Goal: Transaction & Acquisition: Purchase product/service

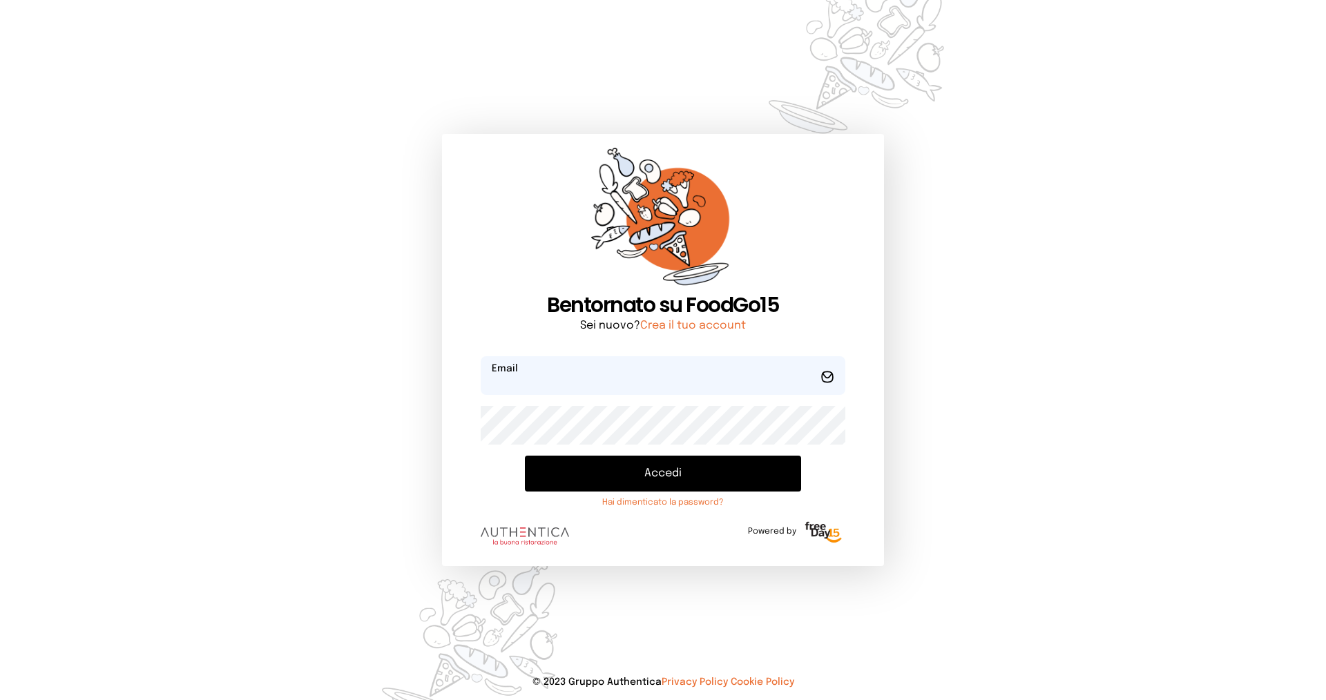
type input "**********"
click at [615, 479] on button "Accedi" at bounding box center [663, 474] width 276 height 36
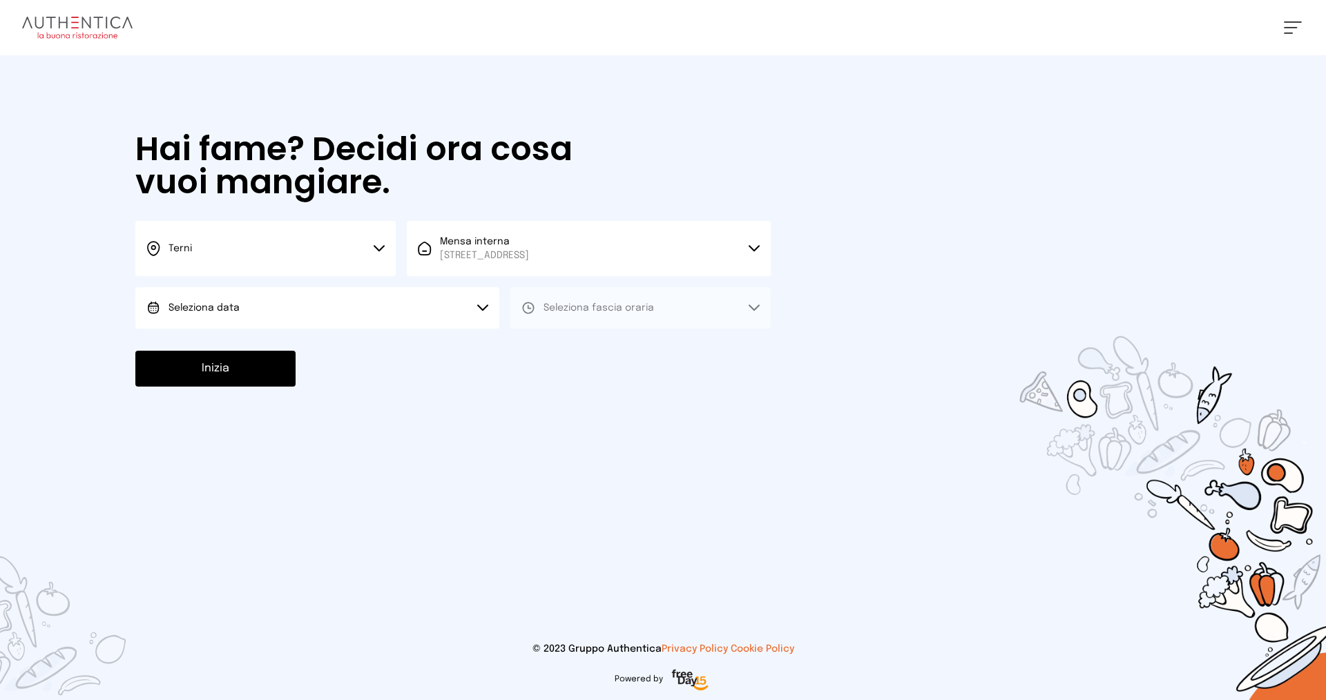
click at [262, 312] on button "Seleziona data" at bounding box center [317, 307] width 364 height 41
click at [235, 346] on span "[DATE], [DATE]" at bounding box center [203, 347] width 68 height 14
click at [578, 309] on span "Seleziona fascia oraria" at bounding box center [599, 308] width 110 height 10
click at [559, 356] on li "Pranzo" at bounding box center [640, 347] width 260 height 36
click at [259, 381] on button "Inizia" at bounding box center [215, 369] width 160 height 36
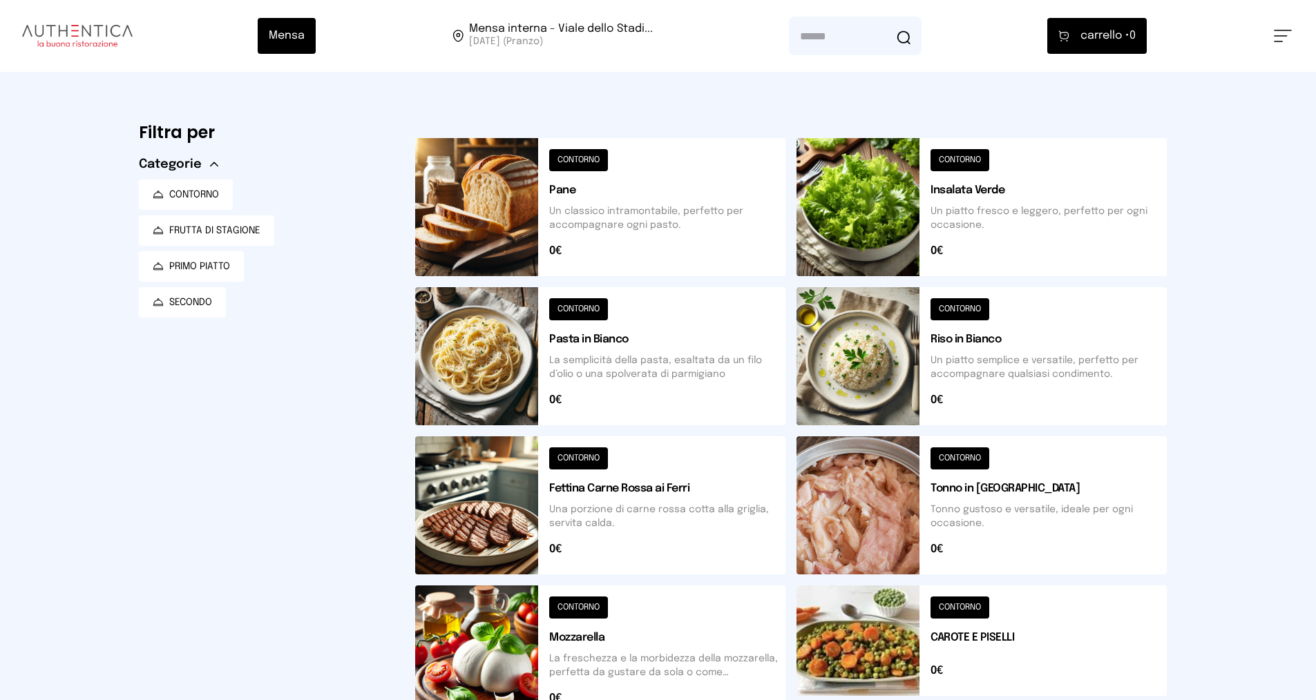
click at [1003, 360] on button at bounding box center [981, 356] width 370 height 138
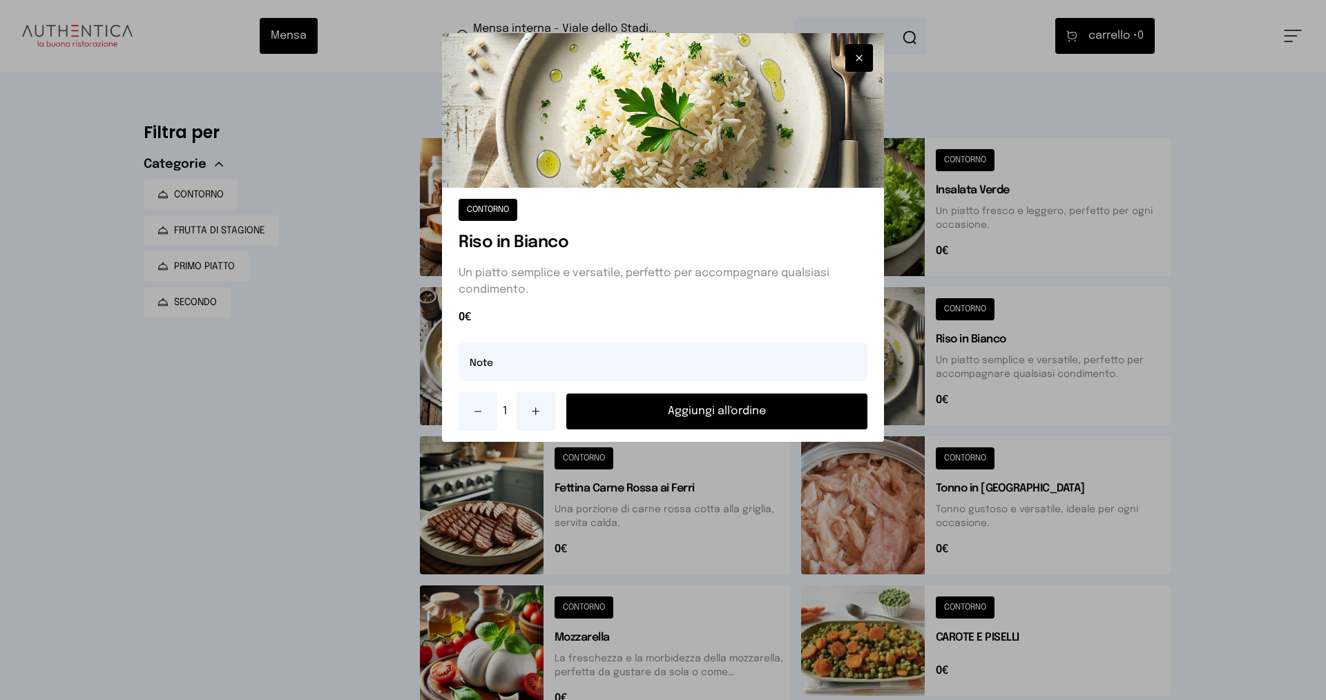
click at [728, 409] on button "Aggiungi all'ordine" at bounding box center [716, 412] width 301 height 36
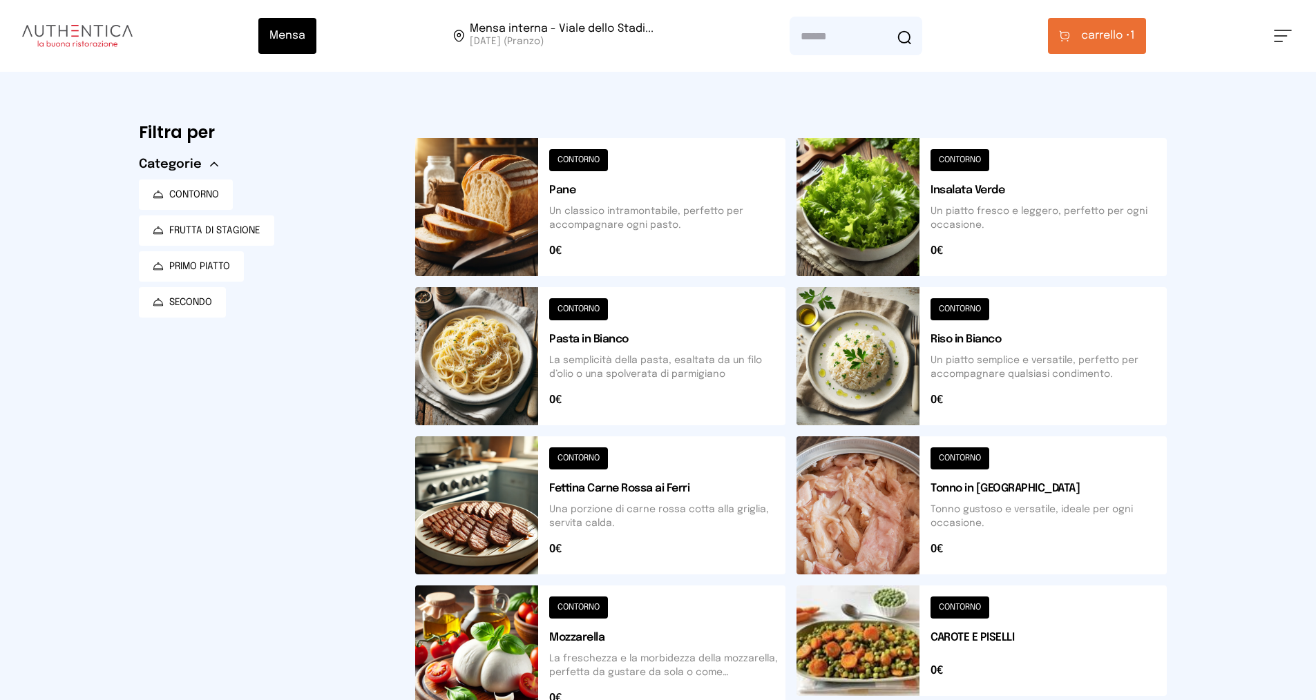
click at [1094, 41] on span "carrello •" at bounding box center [1105, 36] width 49 height 17
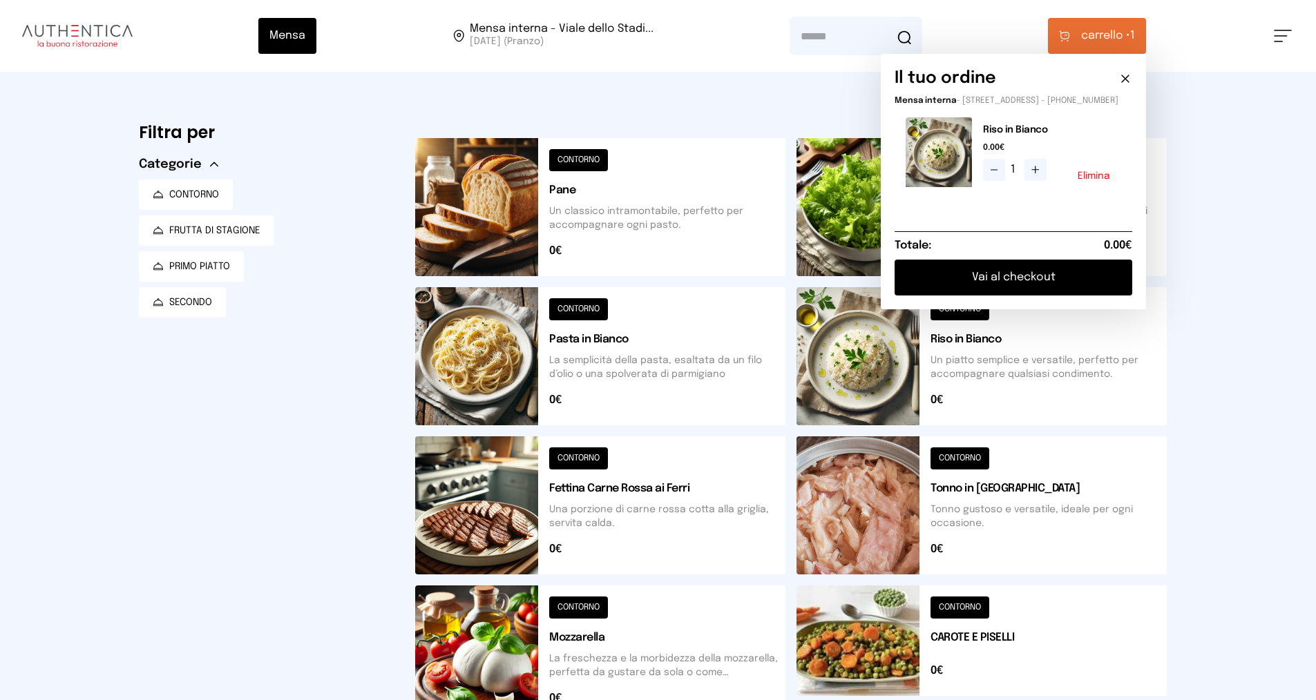
click at [1011, 281] on button "Vai al checkout" at bounding box center [1013, 278] width 238 height 36
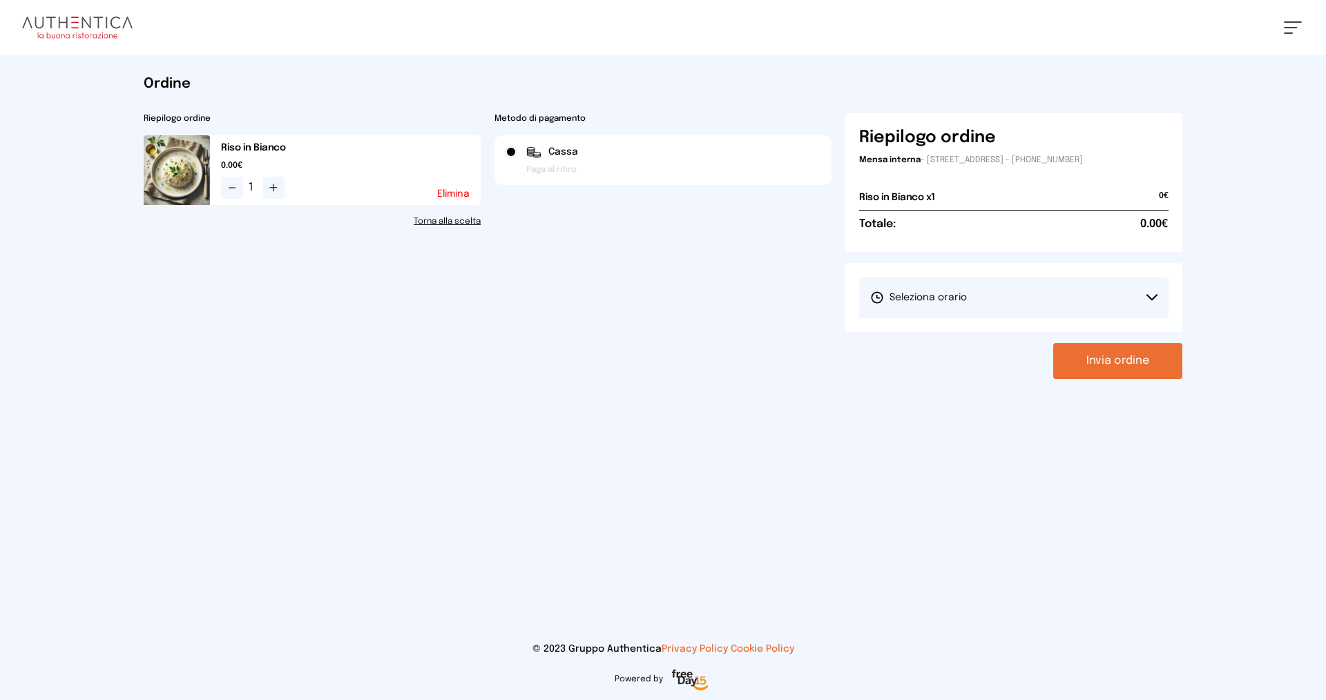
click at [985, 296] on button "Seleziona orario" at bounding box center [1013, 297] width 309 height 41
click at [919, 337] on span "1° Turno (13:00 - 15:00)" at bounding box center [922, 336] width 104 height 14
click at [1081, 364] on button "Invia ordine" at bounding box center [1117, 361] width 129 height 36
